Goal: Check status: Check status

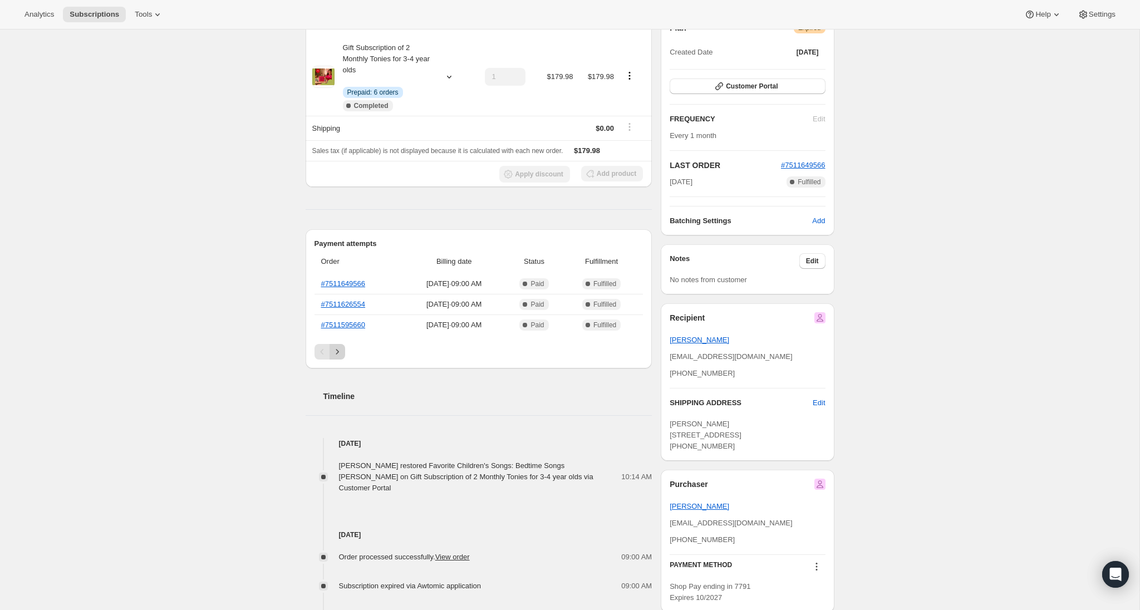
click at [337, 352] on icon "Next" at bounding box center [337, 351] width 3 height 5
drag, startPoint x: 356, startPoint y: 327, endPoint x: 347, endPoint y: 301, distance: 26.9
click at [325, 348] on icon "Previous" at bounding box center [322, 351] width 11 height 11
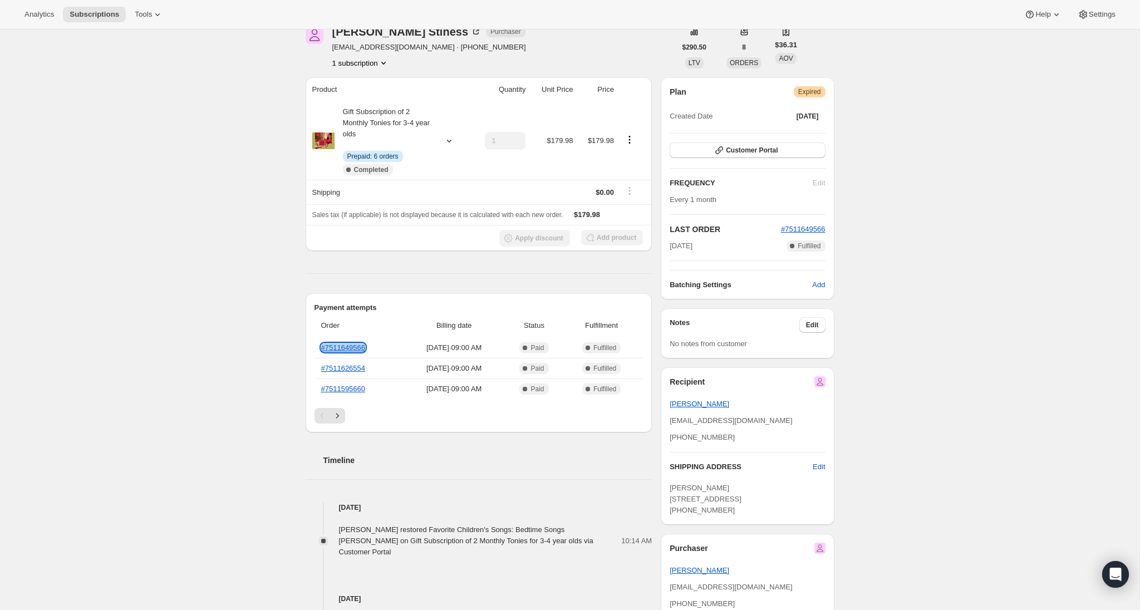
scroll to position [59, 0]
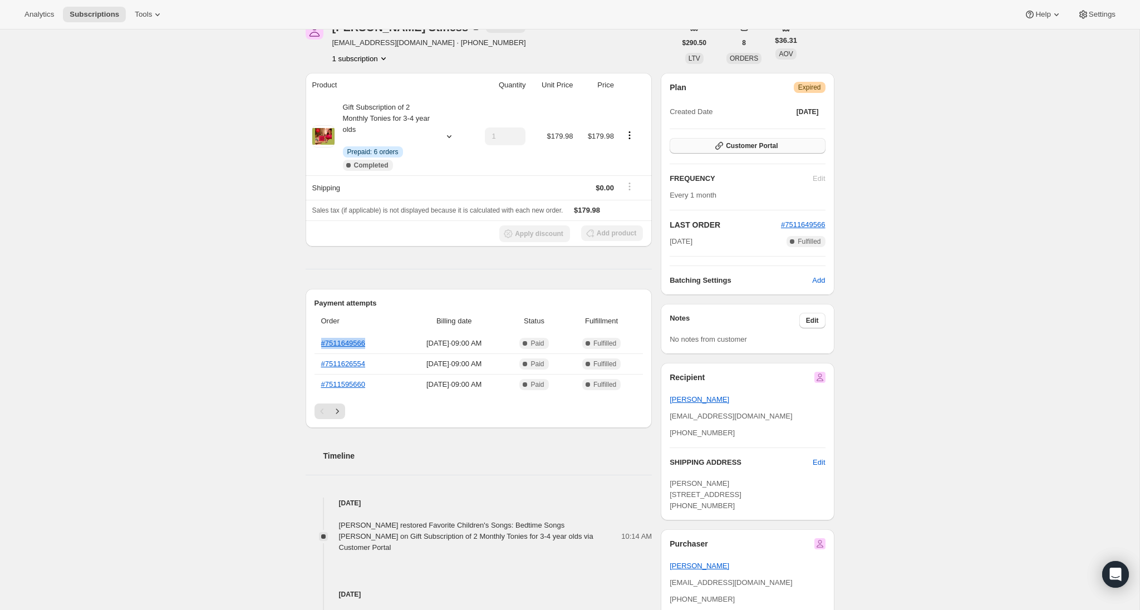
click at [771, 145] on span "Customer Portal" at bounding box center [752, 145] width 52 height 9
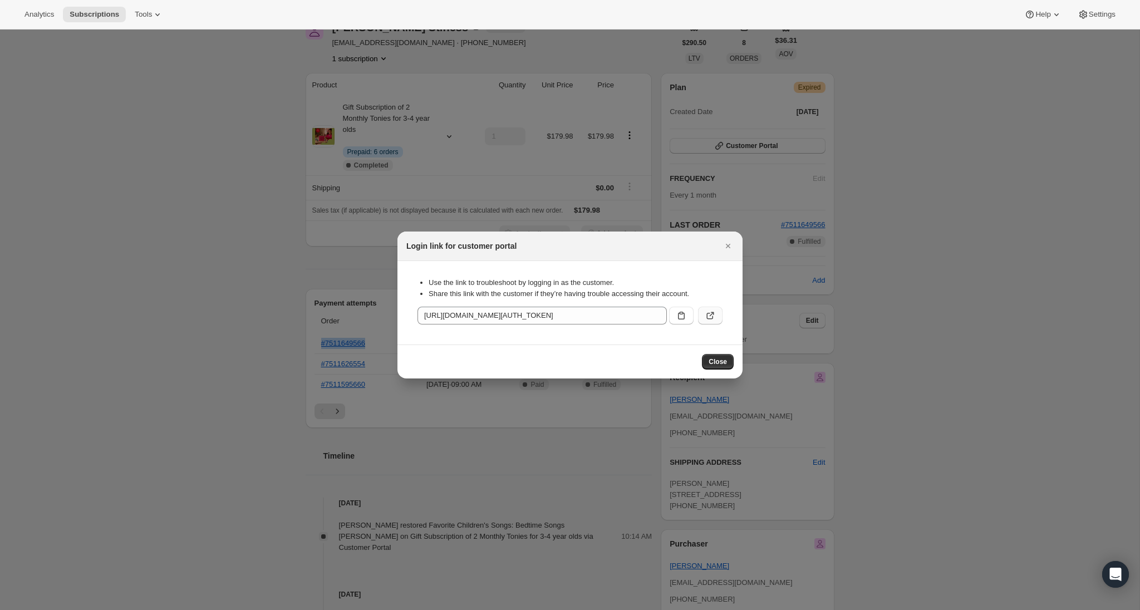
click at [712, 314] on icon ":r1d:" at bounding box center [710, 315] width 11 height 11
drag, startPoint x: 727, startPoint y: 242, endPoint x: 606, endPoint y: 250, distance: 121.6
click at [727, 242] on icon "Close" at bounding box center [728, 246] width 11 height 11
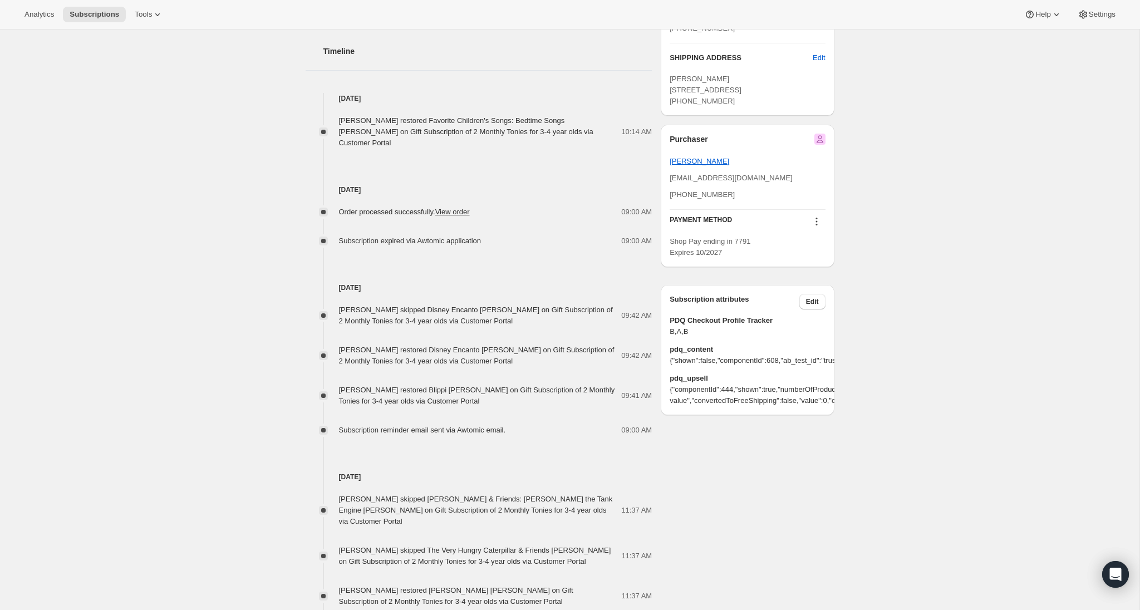
scroll to position [452, 0]
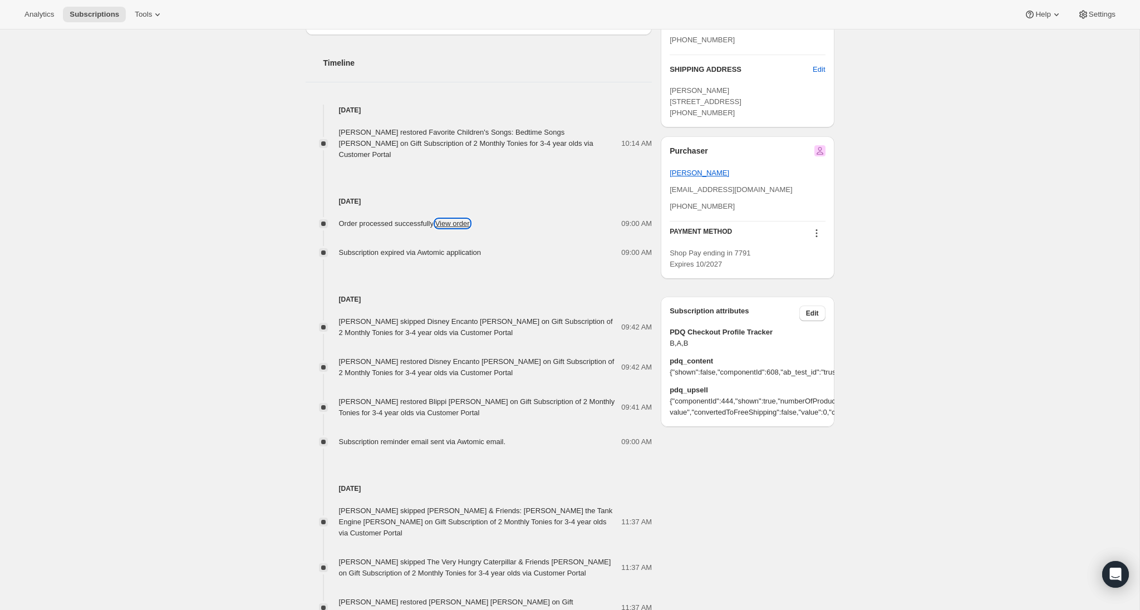
click at [462, 219] on link "View order" at bounding box center [452, 223] width 35 height 8
